Goal: Task Accomplishment & Management: Use online tool/utility

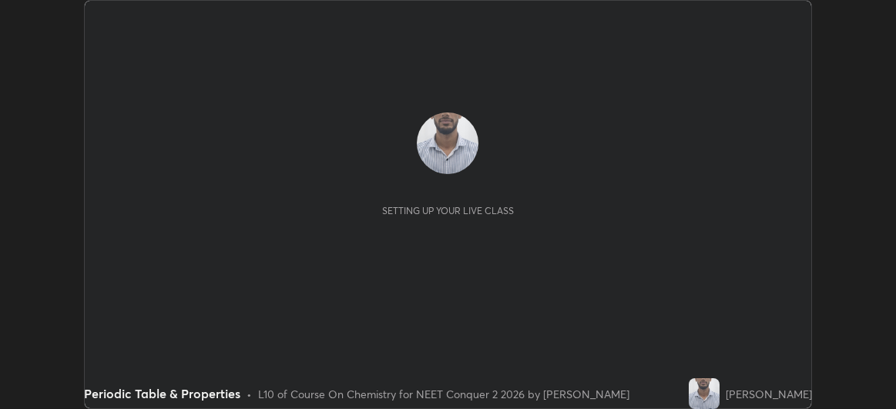
scroll to position [409, 896]
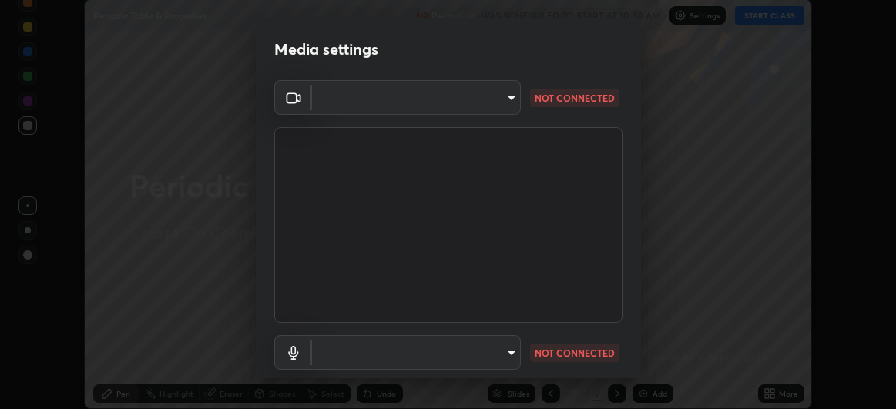
type input "baa8e3624a7aa693afd536bcaa2ccc3086ed6154daff18a67a5128d61d919164"
type input "default"
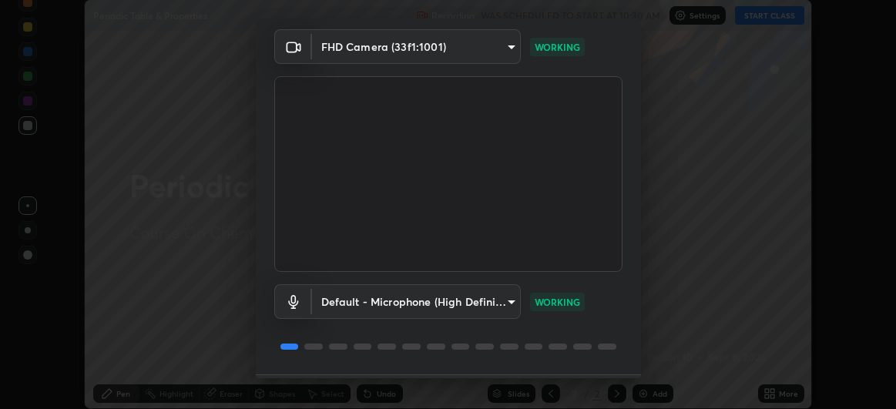
scroll to position [95, 0]
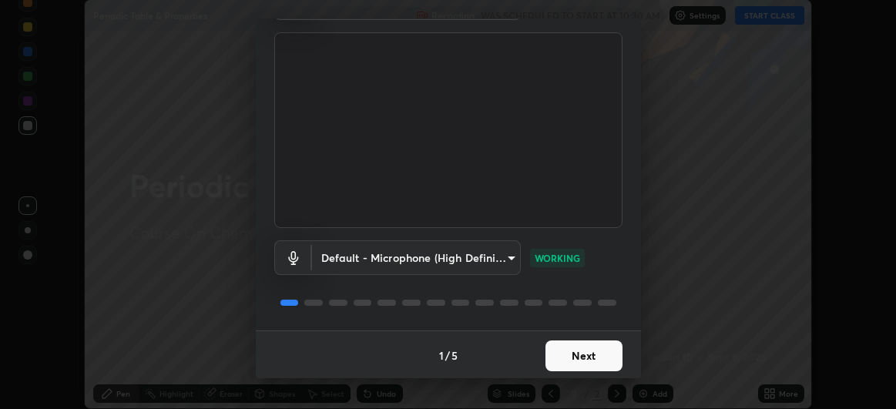
click at [598, 357] on button "Next" at bounding box center [583, 356] width 77 height 31
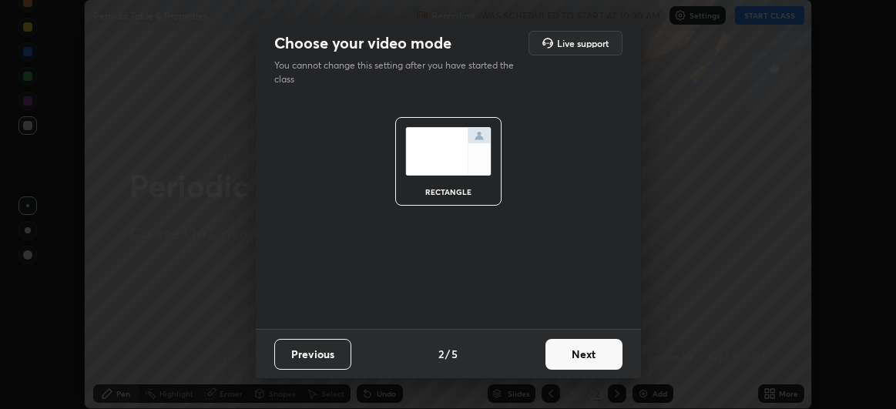
click at [605, 357] on button "Next" at bounding box center [583, 354] width 77 height 31
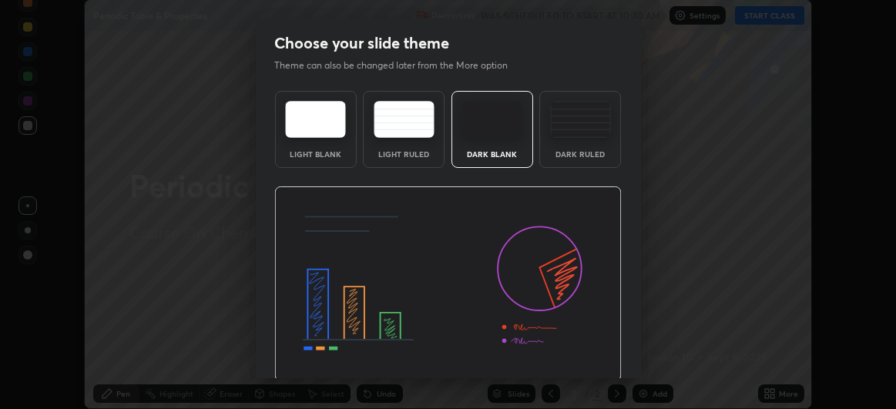
scroll to position [52, 0]
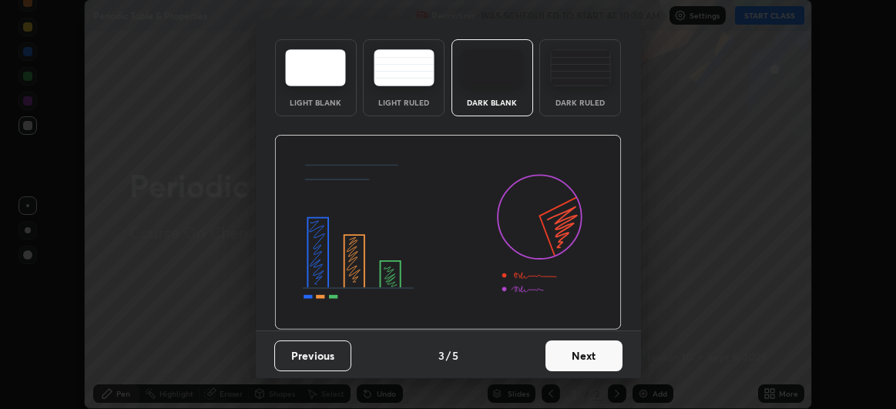
click at [592, 354] on button "Next" at bounding box center [583, 356] width 77 height 31
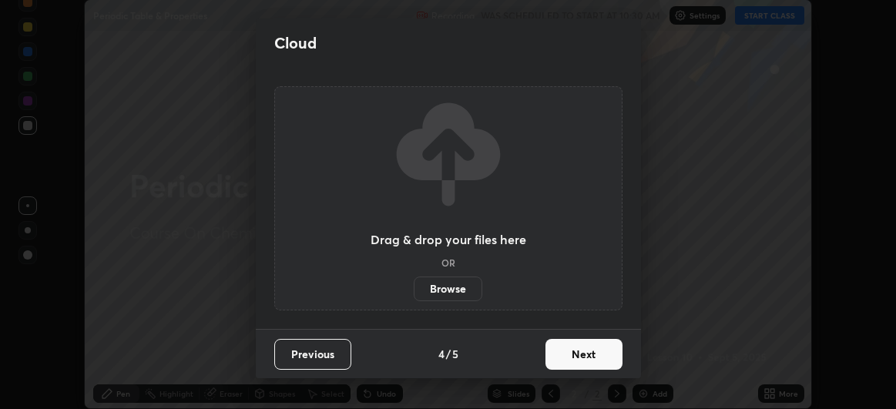
scroll to position [0, 0]
click at [598, 359] on button "Next" at bounding box center [583, 354] width 77 height 31
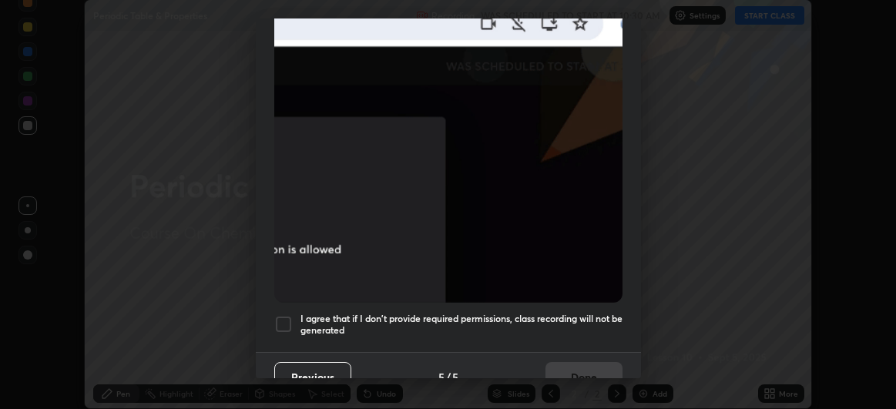
scroll to position [410, 0]
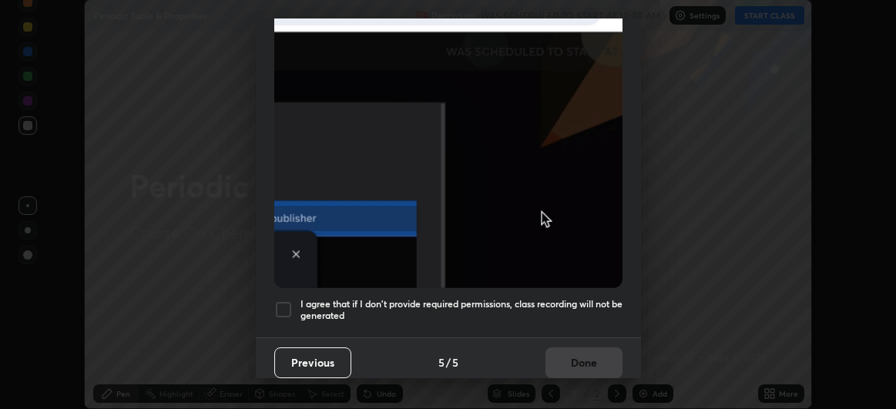
click at [287, 300] on div at bounding box center [283, 309] width 18 height 18
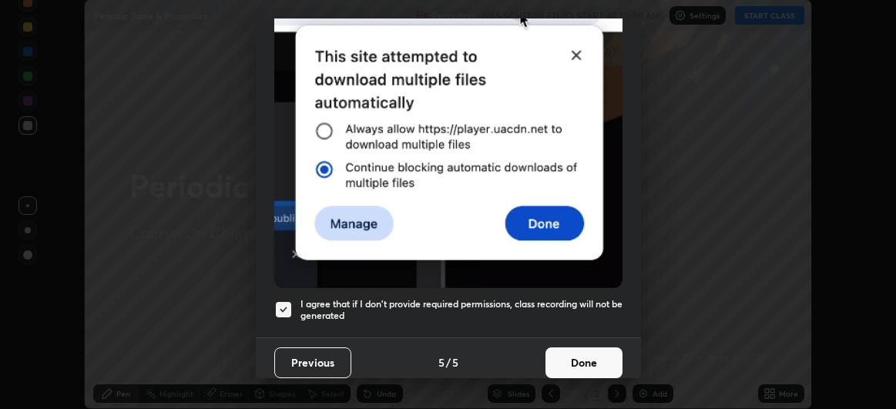
click at [596, 356] on button "Done" at bounding box center [583, 362] width 77 height 31
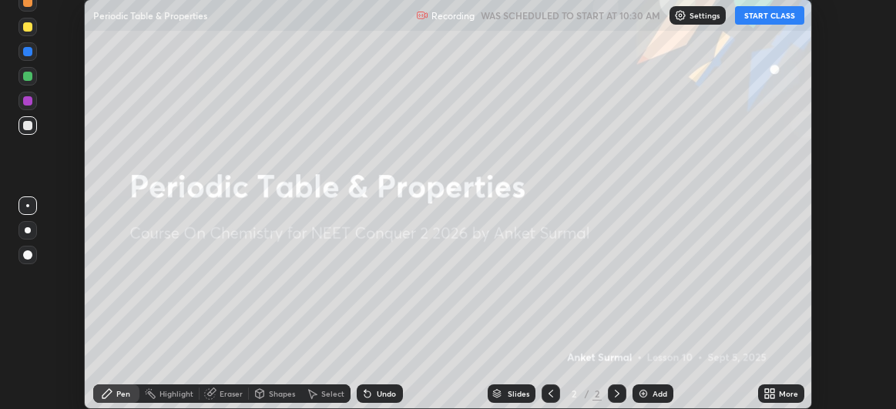
click at [770, 17] on button "START CLASS" at bounding box center [769, 15] width 69 height 18
